Goal: Find specific page/section: Find specific page/section

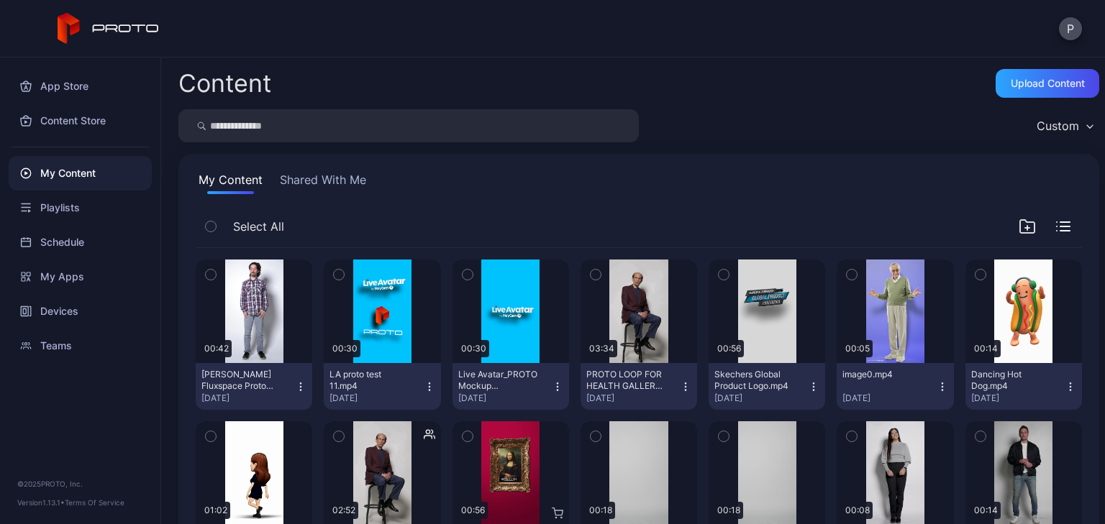
click at [286, 128] on input "search" at bounding box center [408, 125] width 460 height 33
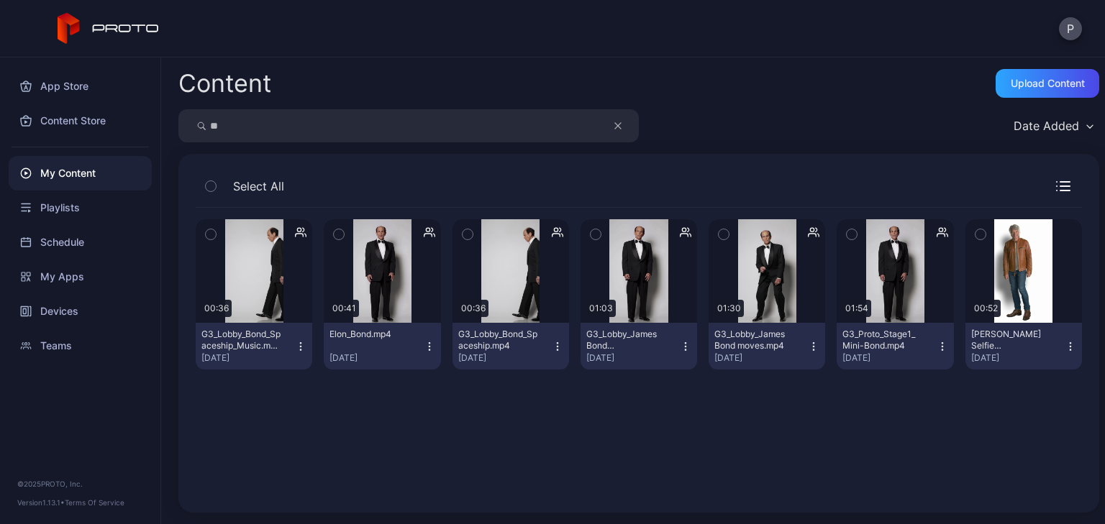
type input "*"
type input "**"
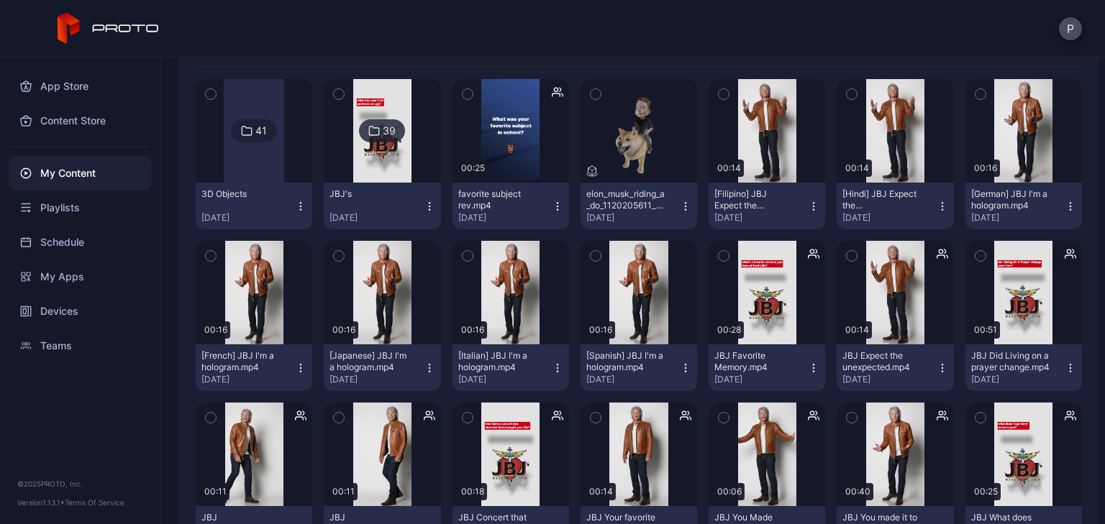
scroll to position [173, 0]
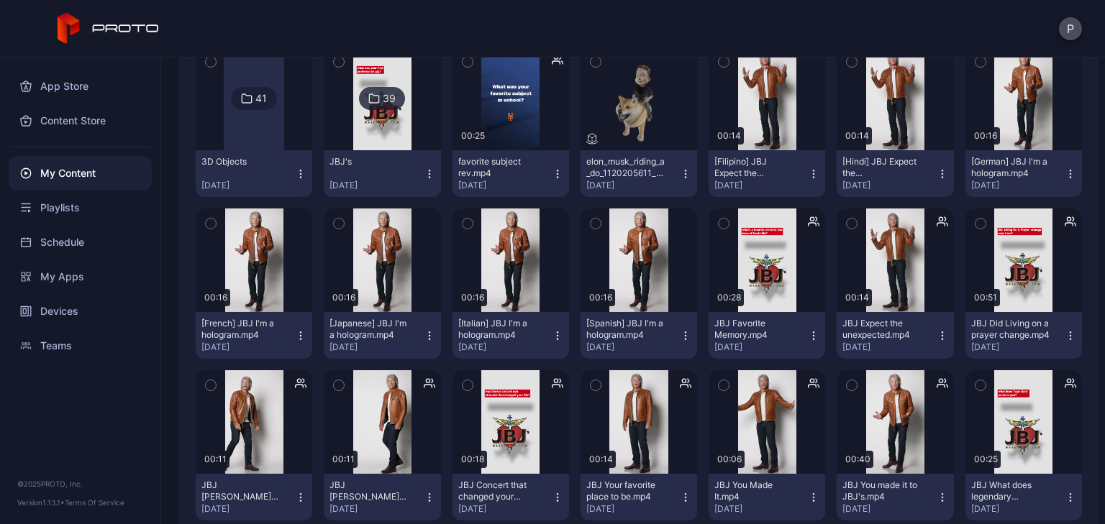
click at [593, 224] on icon "button" at bounding box center [595, 224] width 4 height 2
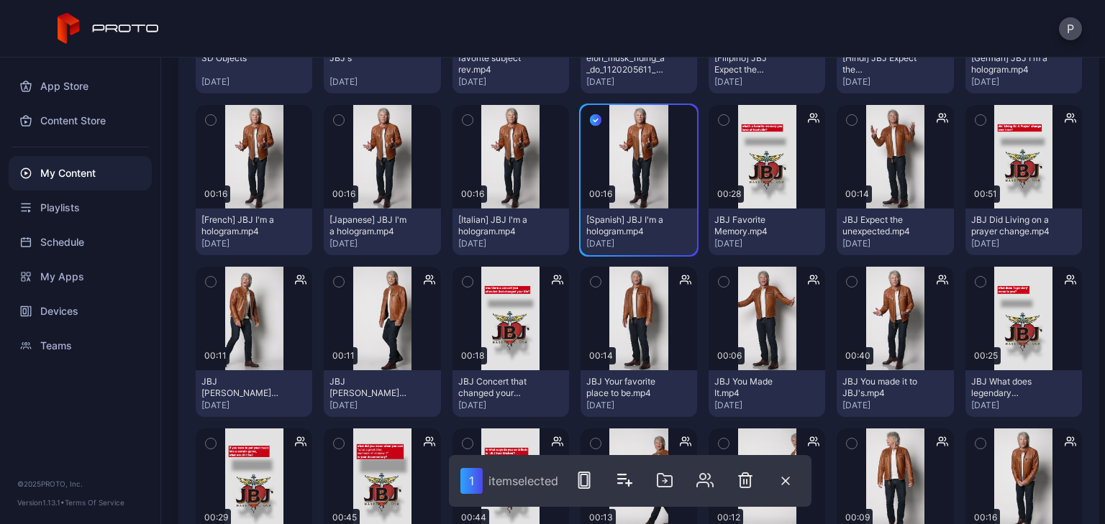
scroll to position [288, 0]
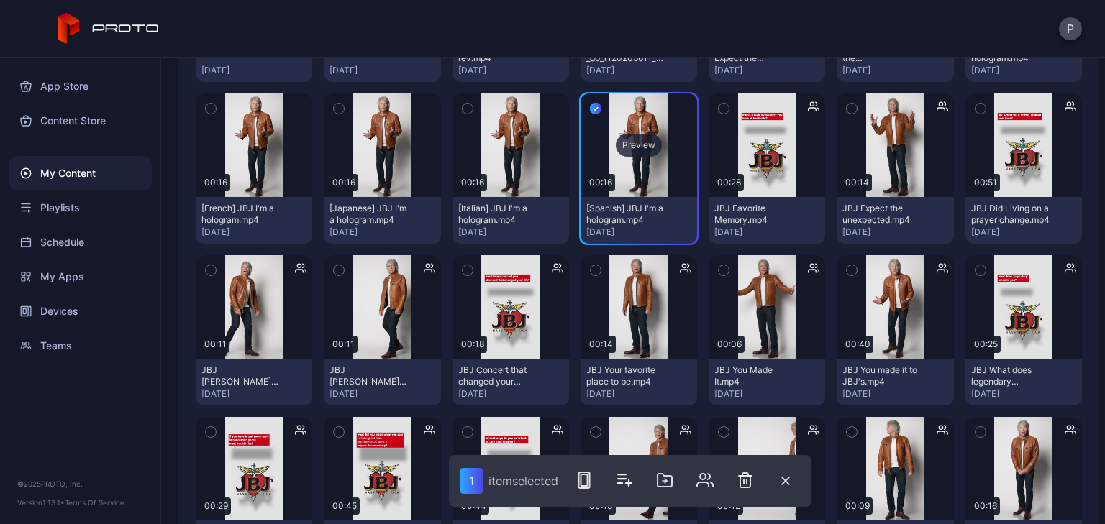
click at [637, 139] on div "Preview" at bounding box center [639, 145] width 46 height 23
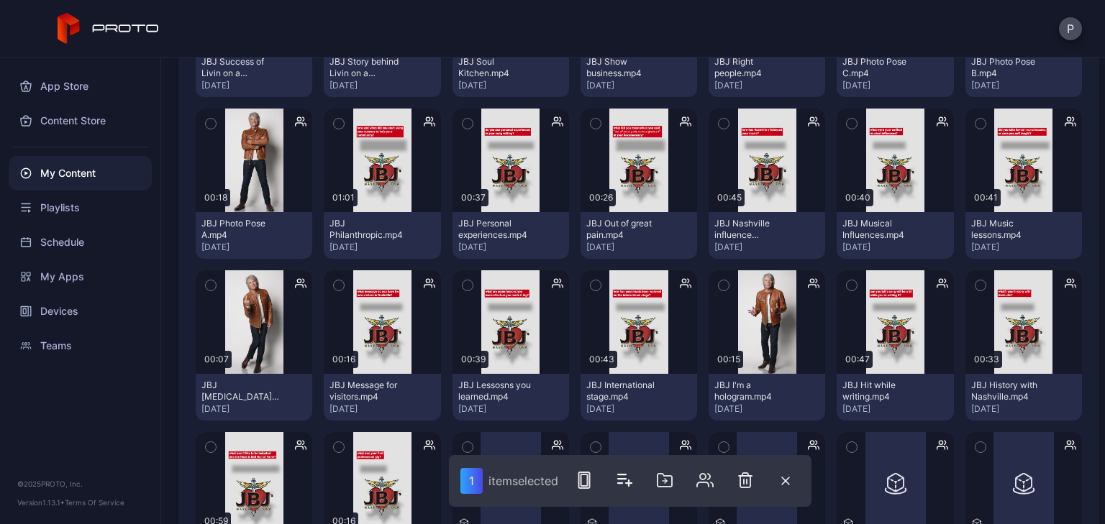
scroll to position [921, 0]
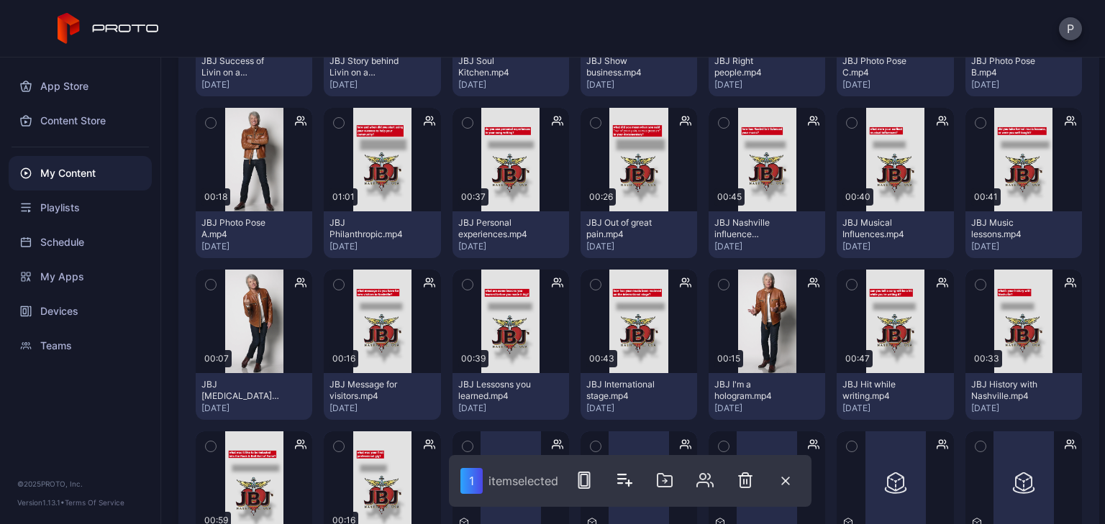
click at [719, 281] on icon "button" at bounding box center [724, 285] width 10 height 16
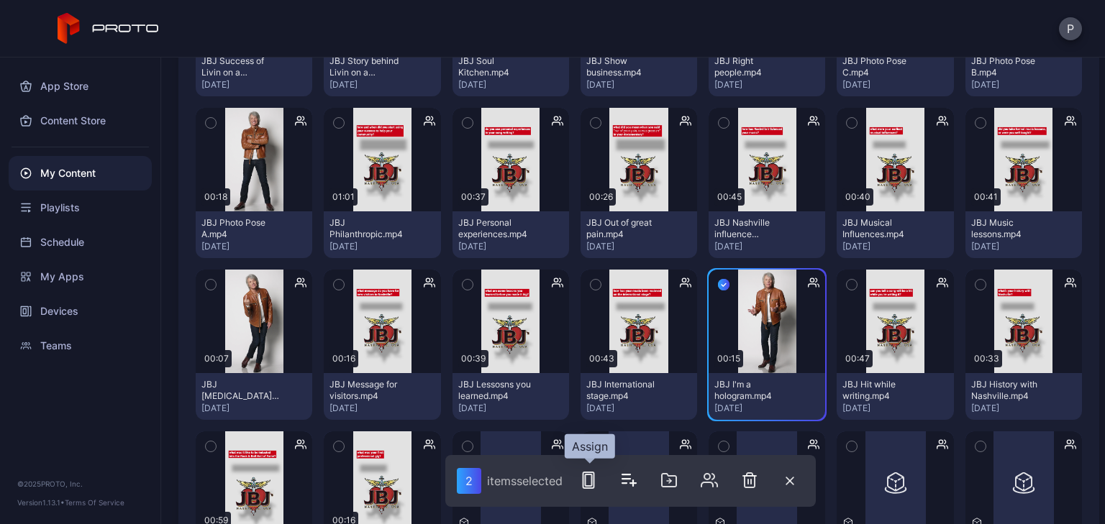
click at [585, 481] on rect "button" at bounding box center [588, 481] width 11 height 16
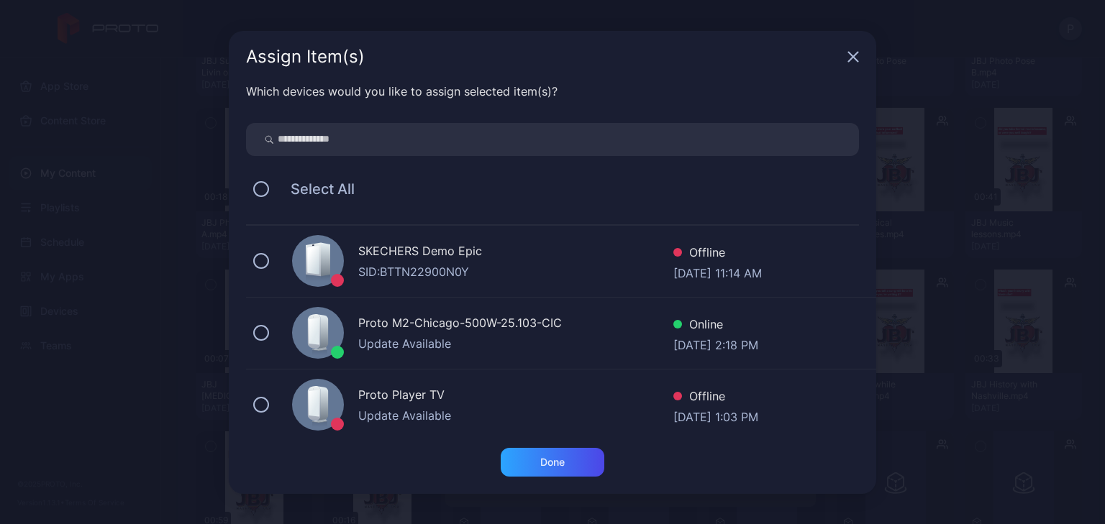
click at [519, 142] on input "search" at bounding box center [552, 139] width 613 height 33
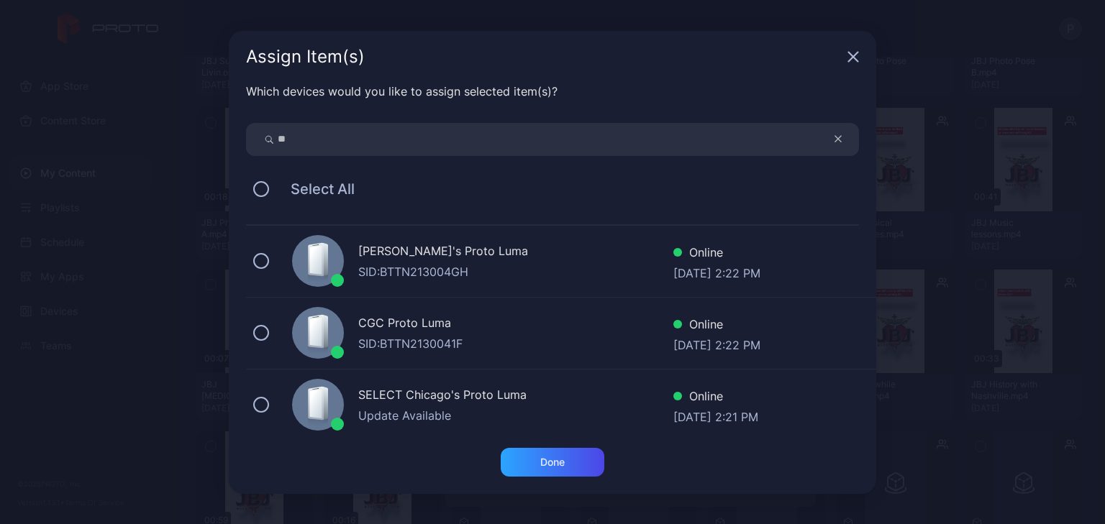
type input "*"
type input "***"
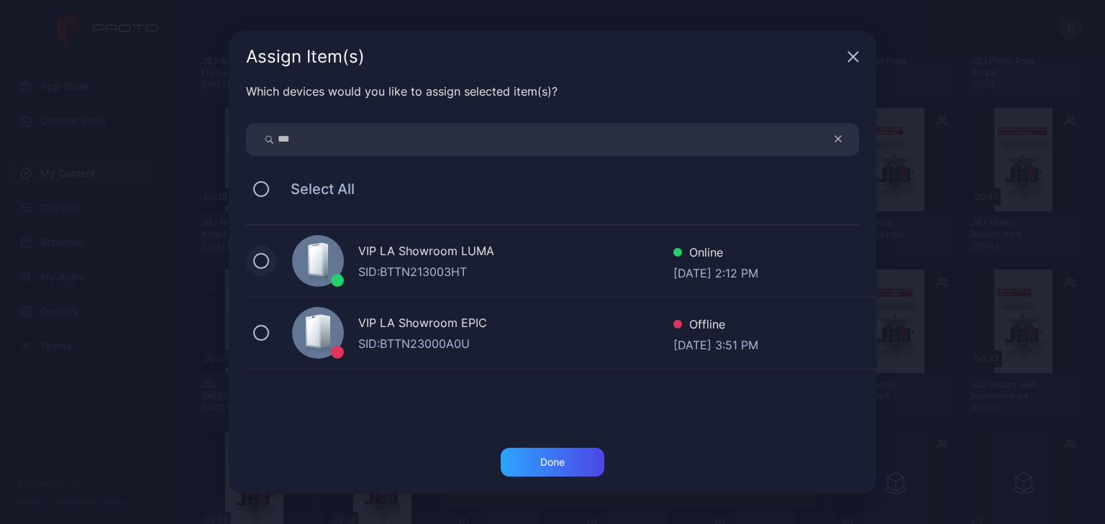
click at [266, 259] on button at bounding box center [261, 261] width 16 height 16
click at [564, 465] on div "Done" at bounding box center [552, 463] width 24 height 12
